Goal: Check status: Check status

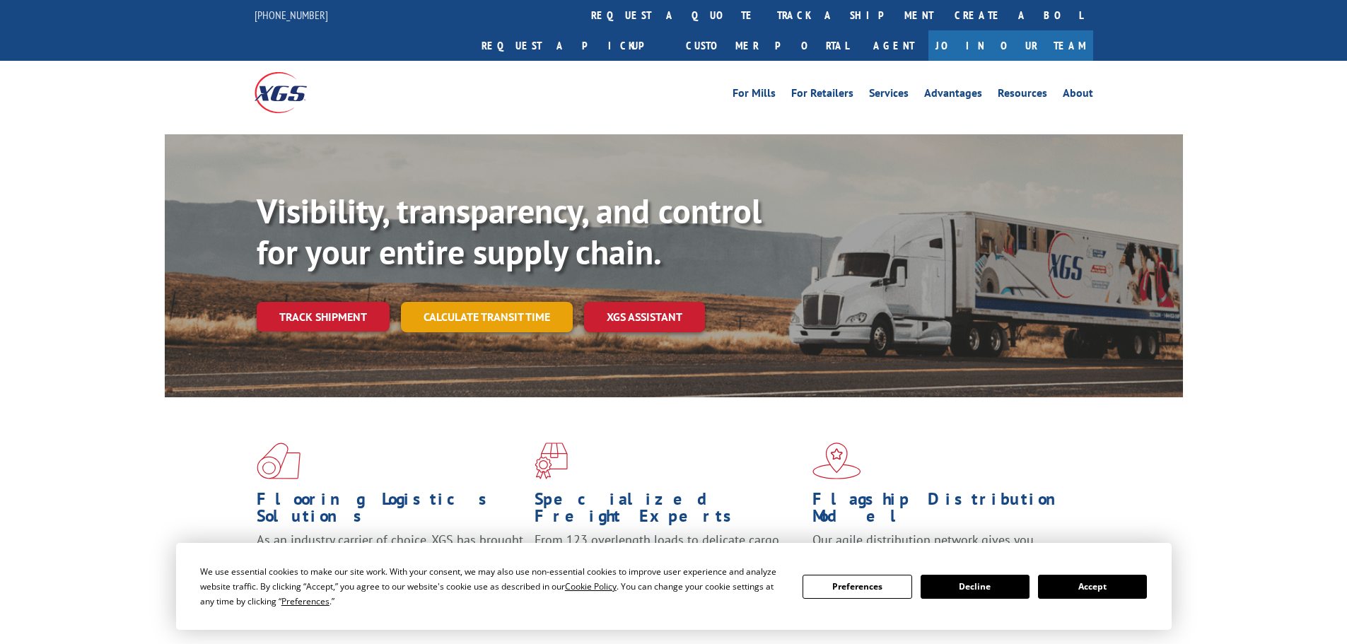
click at [535, 302] on link "Calculate transit time" at bounding box center [487, 317] width 172 height 30
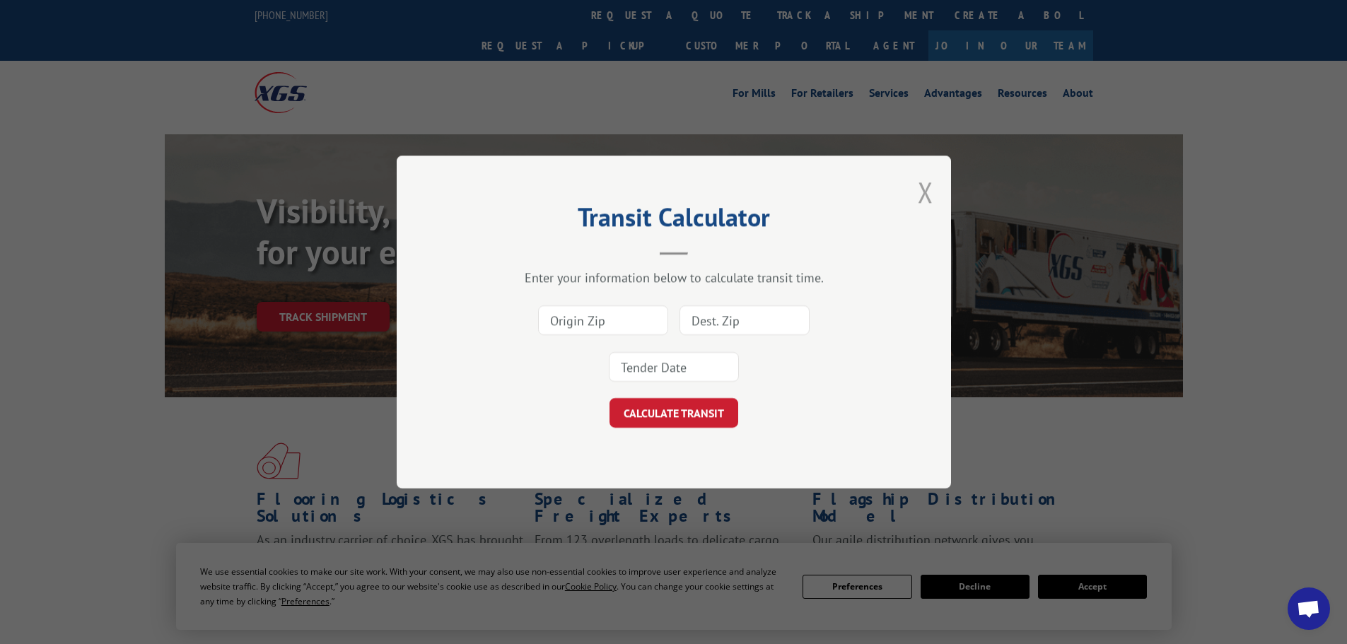
click at [923, 189] on button "Close modal" at bounding box center [926, 191] width 16 height 37
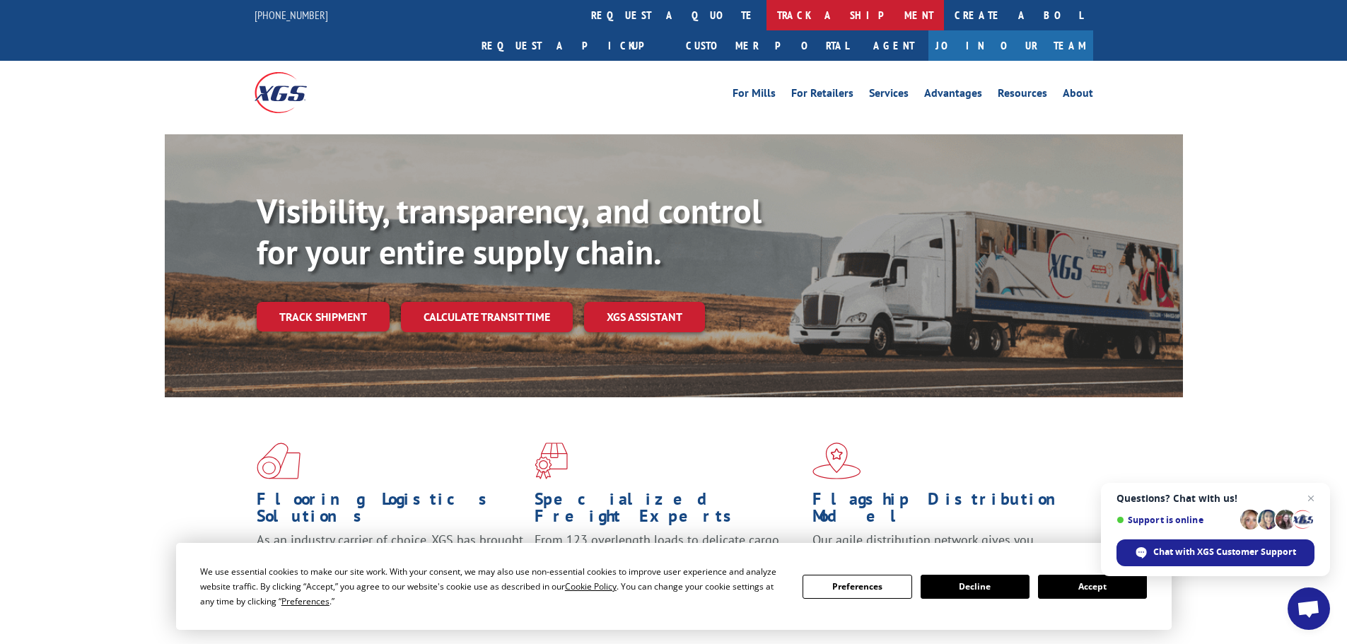
click at [767, 10] on link "track a shipment" at bounding box center [855, 15] width 177 height 30
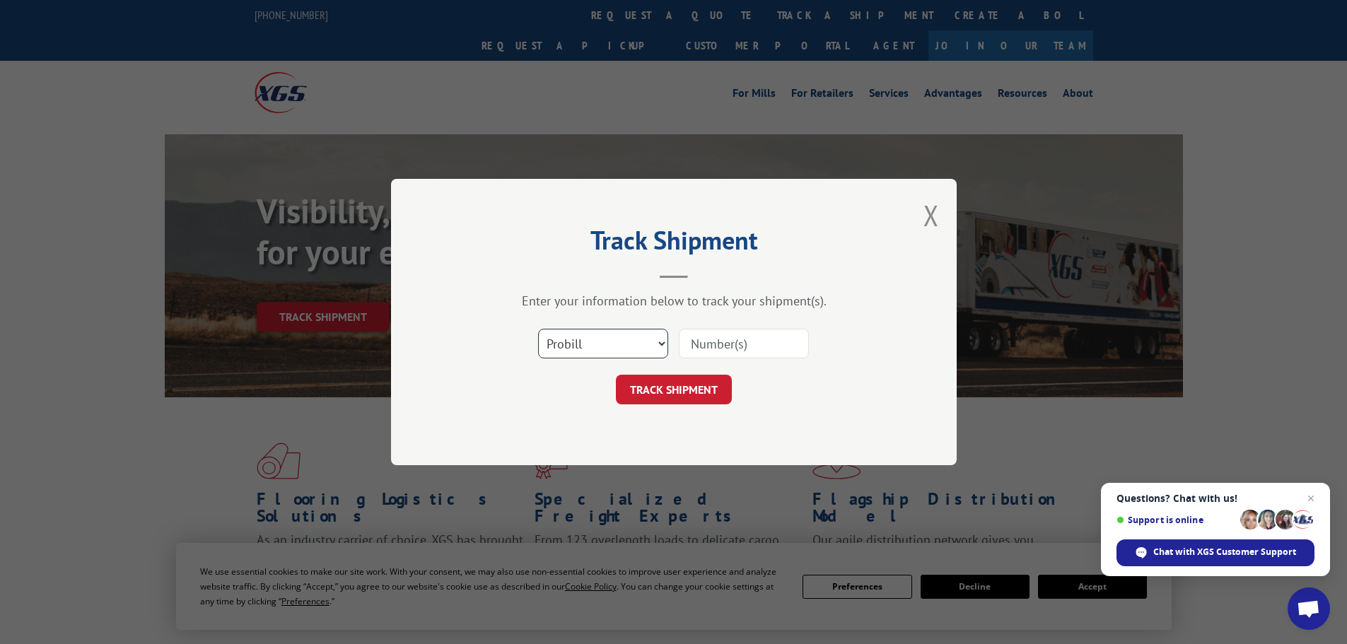
click at [607, 346] on select "Select category... Probill BOL PO" at bounding box center [603, 344] width 130 height 30
select select "po"
click at [538, 329] on select "Select category... Probill BOL PO" at bounding box center [603, 344] width 130 height 30
click at [699, 341] on input at bounding box center [744, 344] width 130 height 30
type input "38549196"
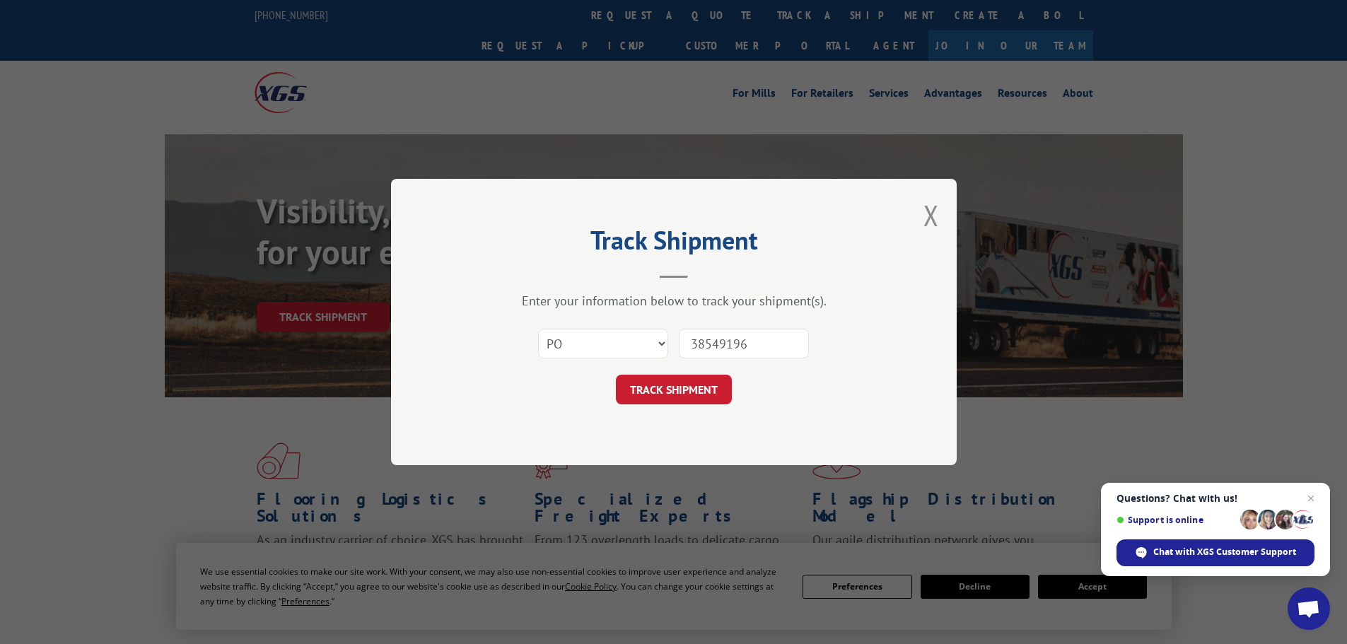
click at [616, 375] on button "TRACK SHIPMENT" at bounding box center [674, 390] width 116 height 30
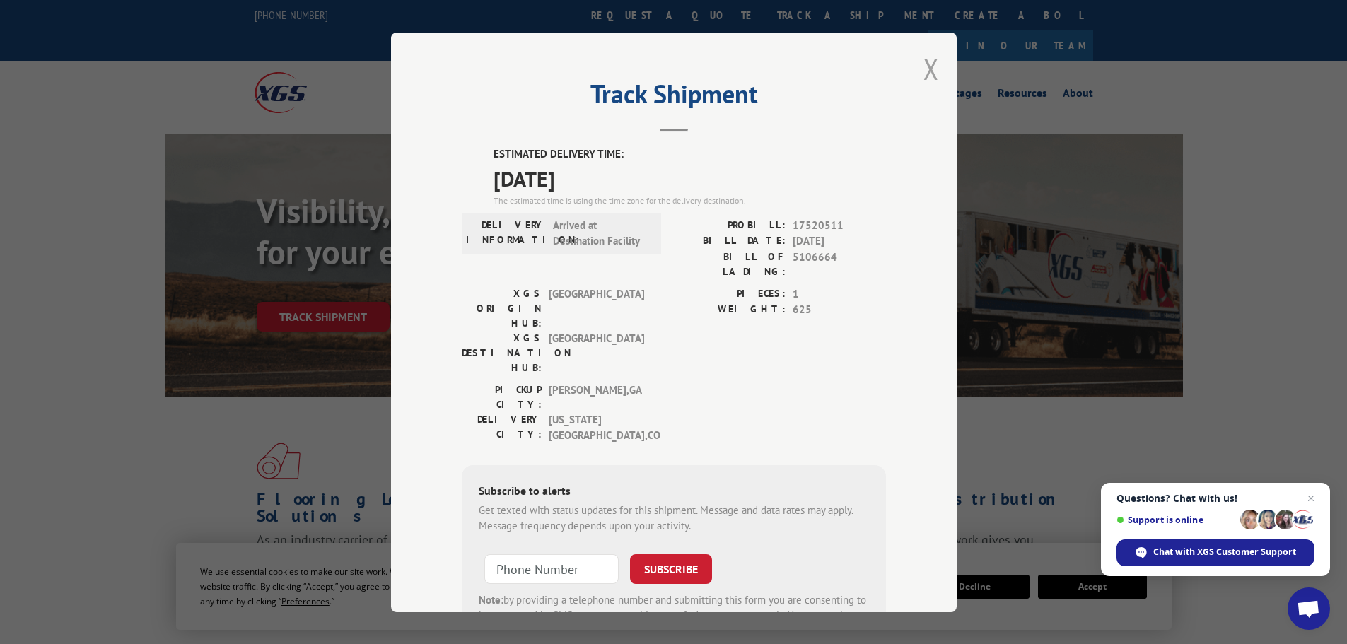
click at [926, 61] on button "Close modal" at bounding box center [932, 68] width 16 height 37
